Goal: Browse casually

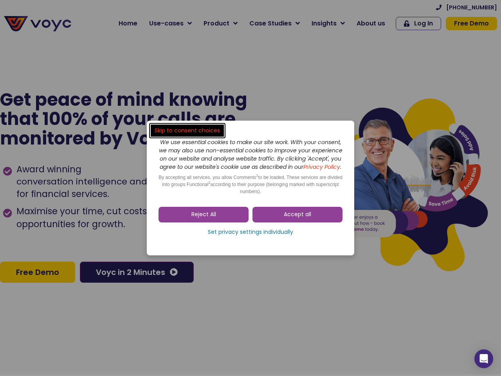
click at [298, 219] on span "Accept all" at bounding box center [297, 215] width 27 height 8
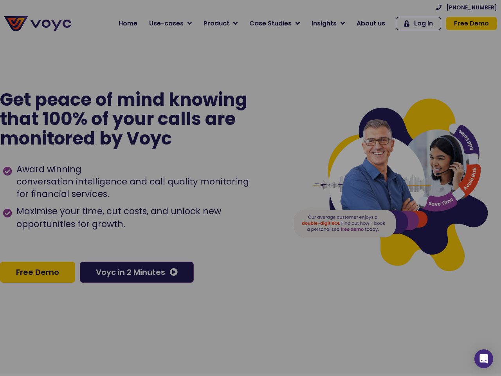
click at [204, 219] on div at bounding box center [250, 188] width 501 height 376
click at [251, 236] on div "Award winning conversation intelligence and call quality monitoring for financi…" at bounding box center [140, 205] width 275 height 92
